Goal: Complete application form

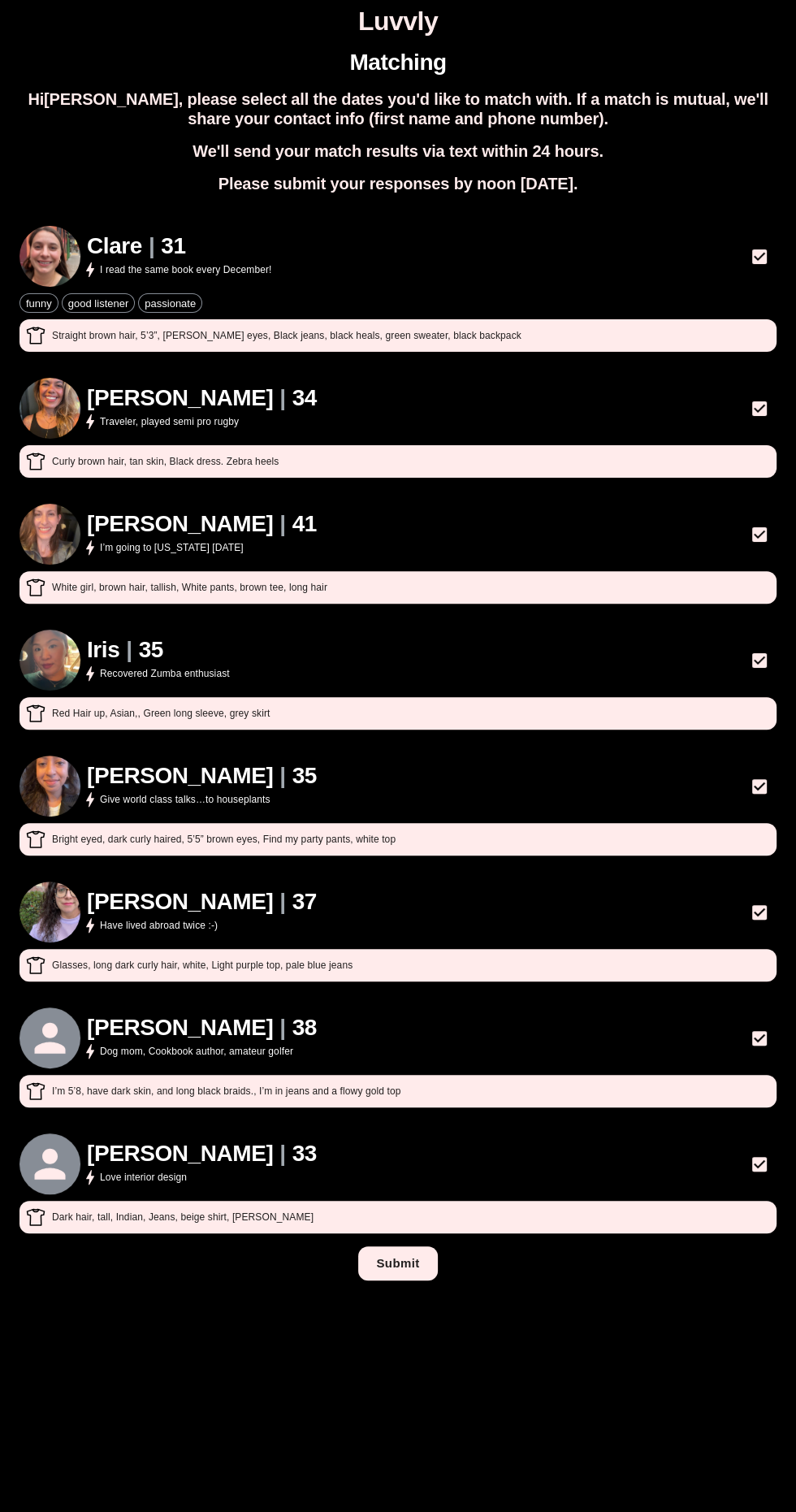
click at [404, 21] on h1 "Luvvly" at bounding box center [398, 22] width 783 height 30
click at [419, 87] on div "Matching Hi Darius , please select all the dates you'd like to match with. If a…" at bounding box center [398, 672] width 783 height 1244
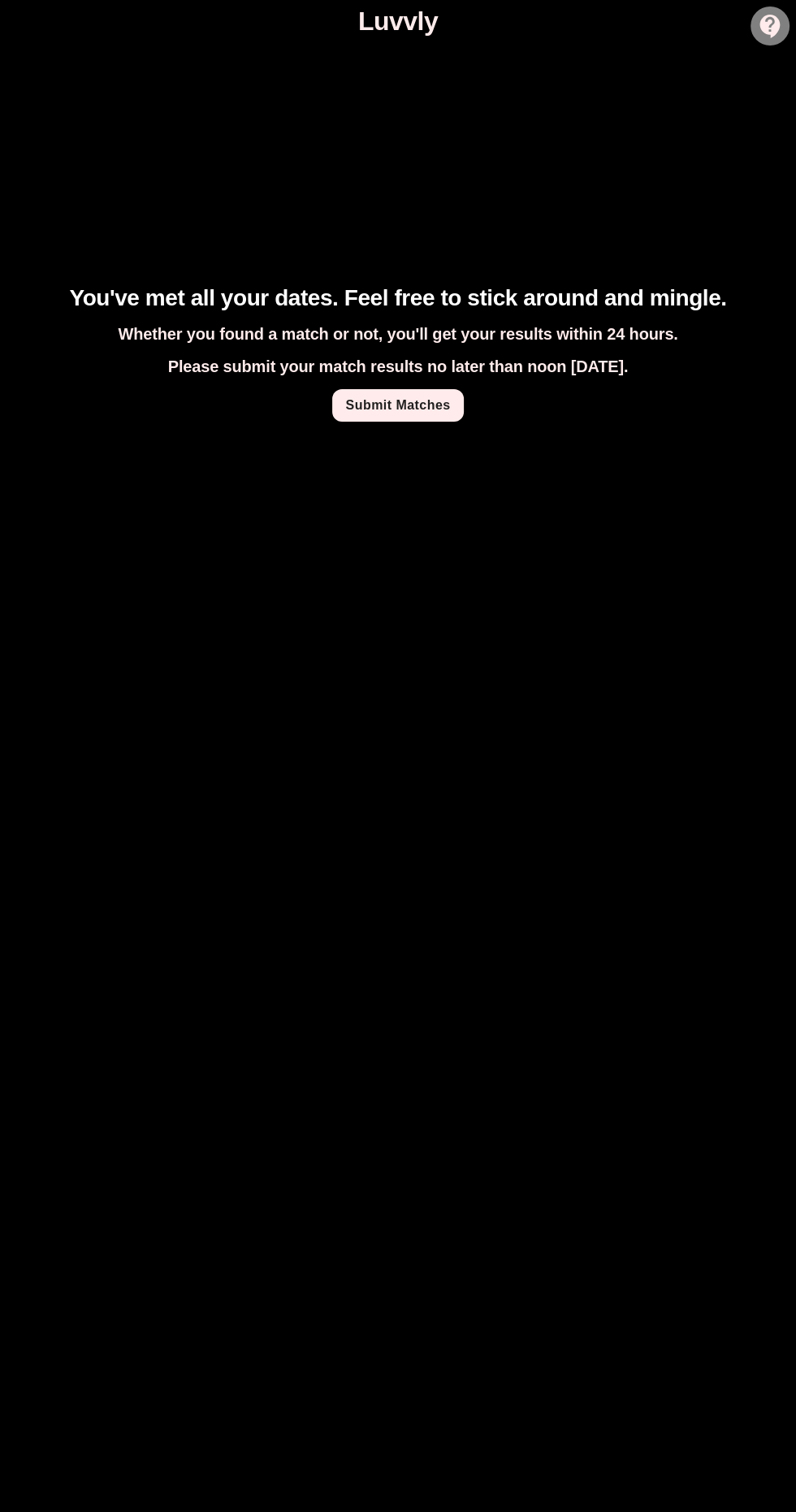
click at [403, 403] on link "Submit Matches" at bounding box center [398, 405] width 131 height 33
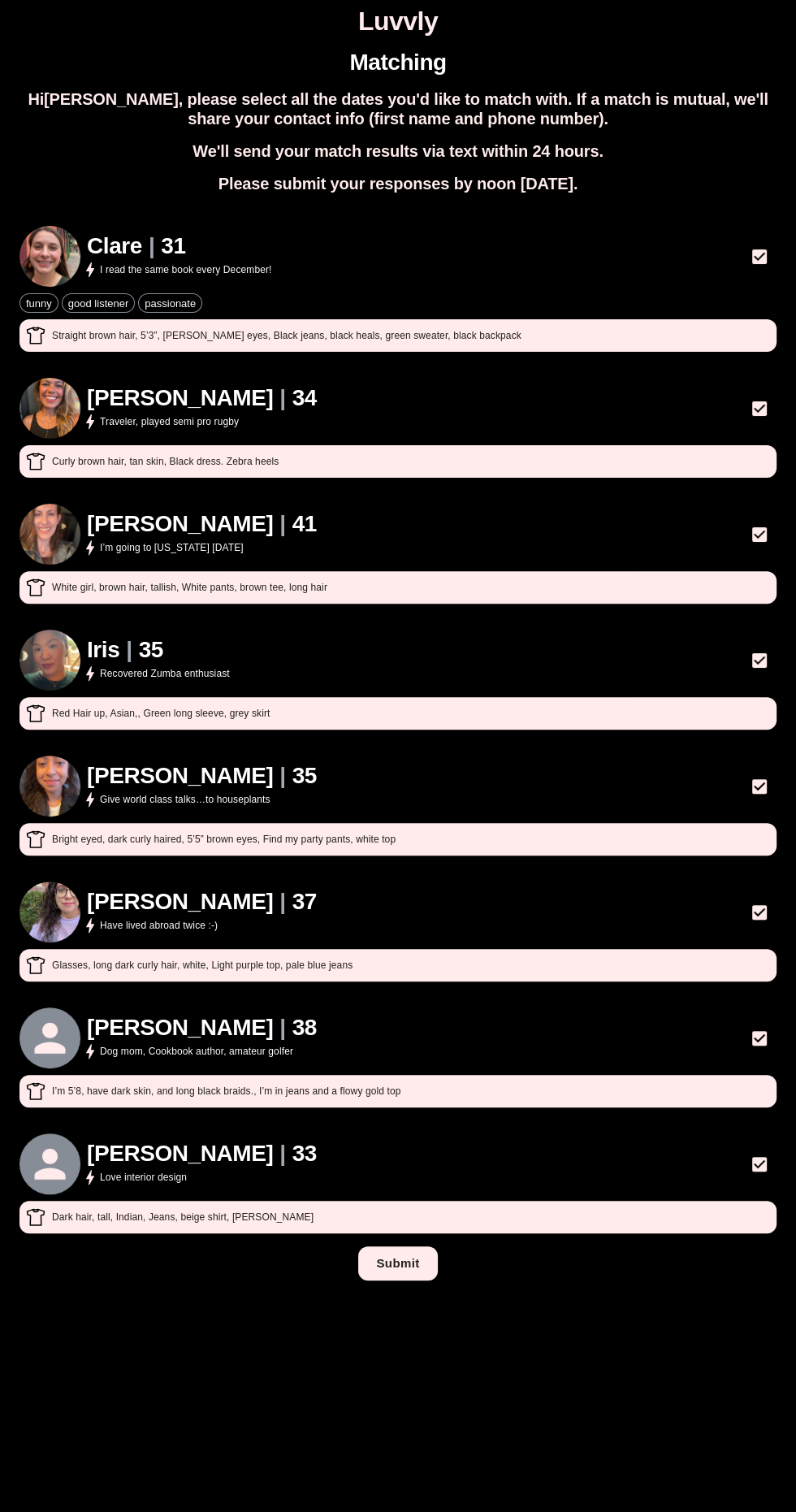
click at [419, 1275] on button "Submit" at bounding box center [398, 1263] width 79 height 34
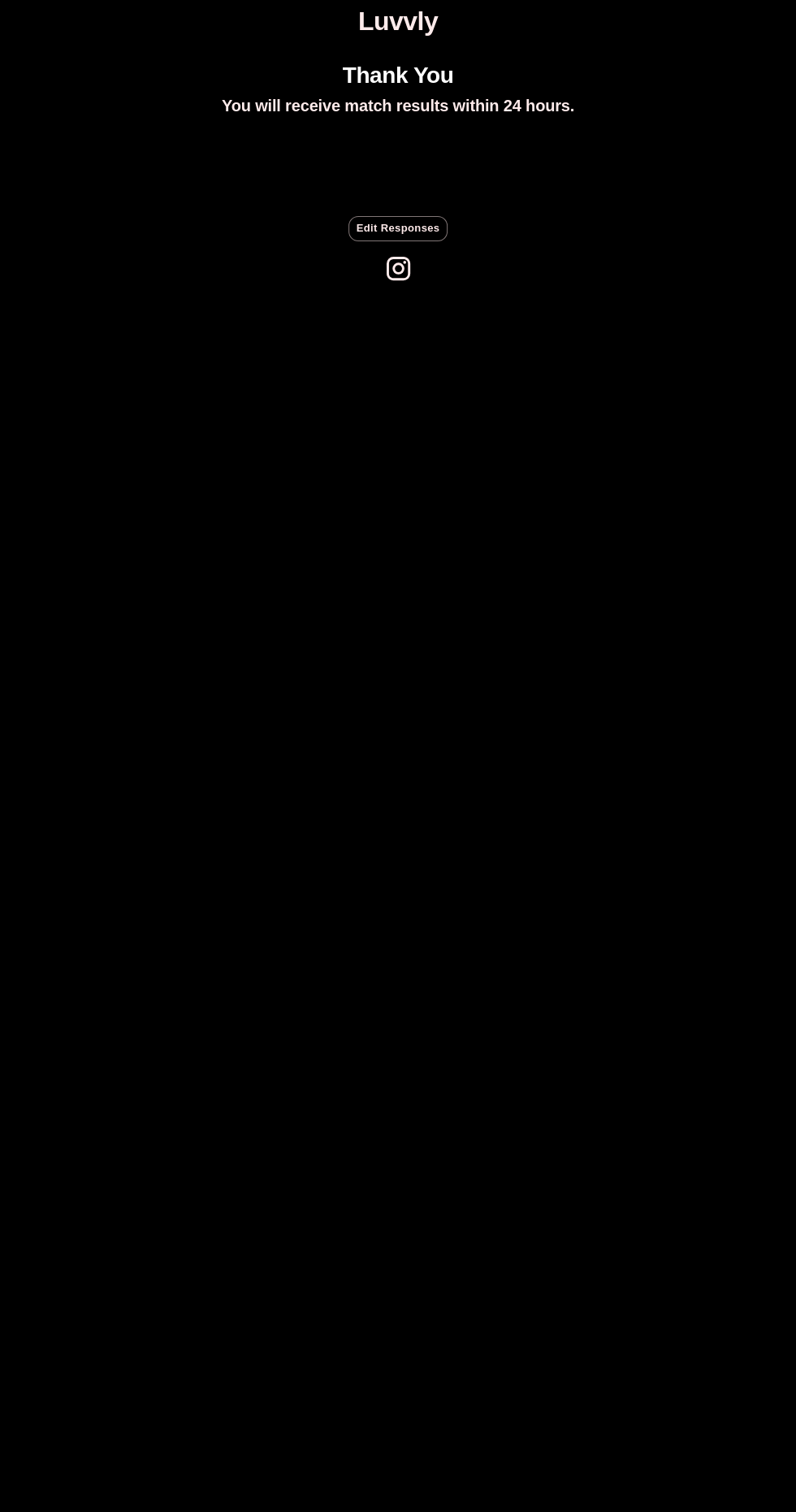
click at [475, 256] on div "Thank You You will receive match results within 24 hours. Edit Responses" at bounding box center [398, 175] width 783 height 251
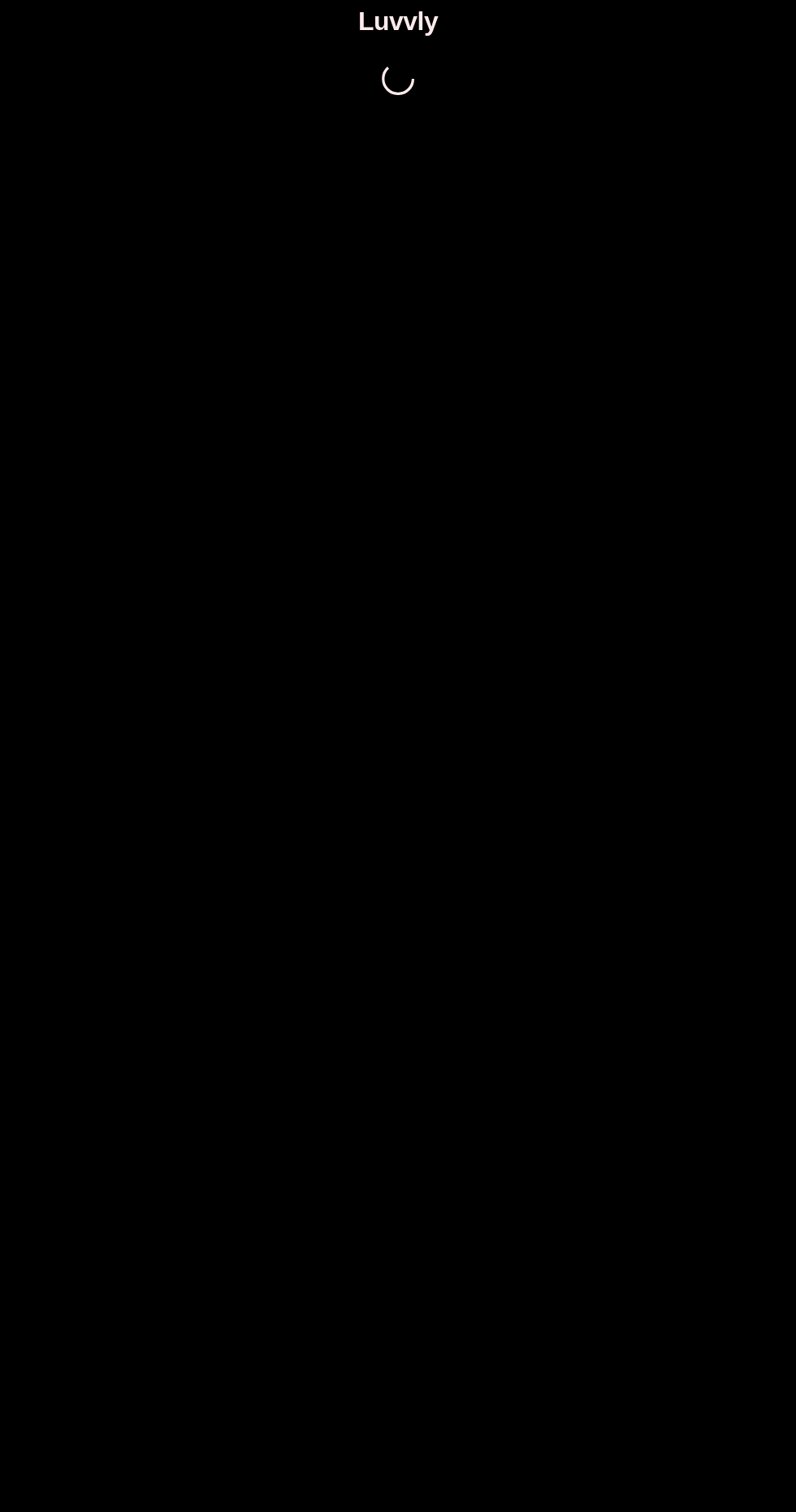
click at [444, 34] on h1 "Luvvly" at bounding box center [398, 22] width 783 height 30
